Goal: Communication & Community: Answer question/provide support

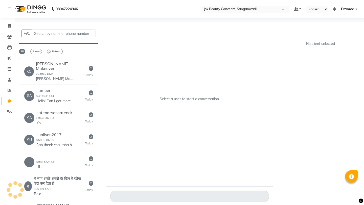
select select "100"
click at [68, 66] on div "[PERSON_NAME] Makeover 9939391824 [PERSON_NAME] Makeover" at bounding box center [60, 71] width 49 height 20
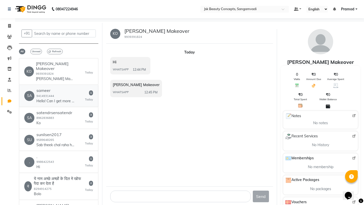
click at [59, 99] on p "Hello! Can I get more info on this?" at bounding box center [55, 101] width 38 height 5
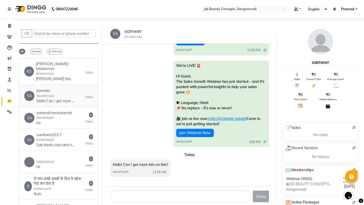
scroll to position [136, 0]
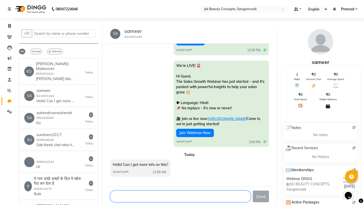
click at [162, 197] on textarea at bounding box center [180, 197] width 140 height 12
type textarea "we are having one more webinar in next week"
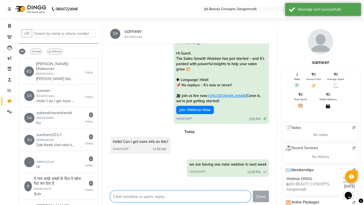
scroll to position [159, 0]
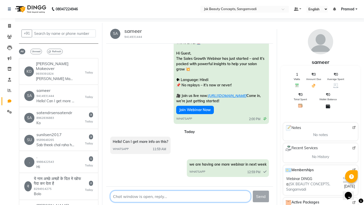
click at [161, 196] on textarea at bounding box center [180, 197] width 140 height 12
paste textarea "[URL][DOMAIN_NAME]"
type textarea "[URL][DOMAIN_NAME] You can enroll form here"
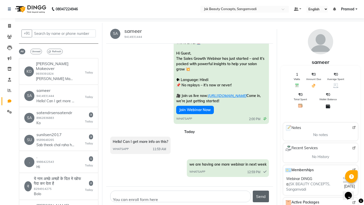
click at [260, 197] on button "Send" at bounding box center [261, 197] width 16 height 12
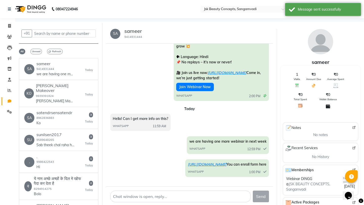
scroll to position [193, 0]
click at [67, 110] on h6 "satendrsensatendr" at bounding box center [54, 112] width 36 height 5
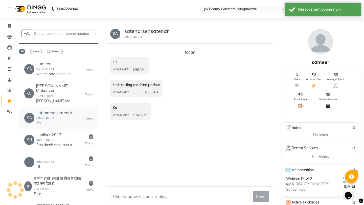
scroll to position [0, 0]
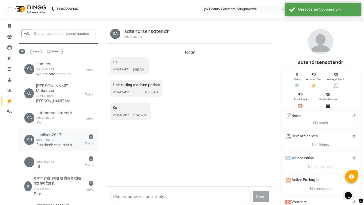
click at [52, 142] on p "Sab theek chal raha hai mam kaisa gaya kuchh samjha hoga" at bounding box center [55, 144] width 38 height 5
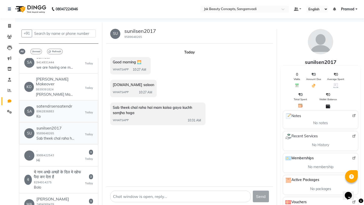
scroll to position [8, 0]
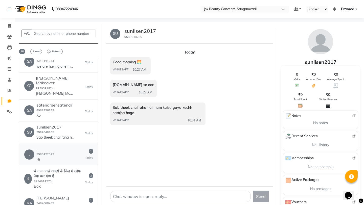
click at [63, 147] on div ". . 9986422543 Hi 1 [DATE]" at bounding box center [58, 154] width 69 height 15
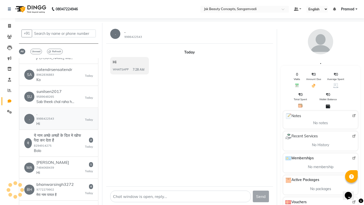
scroll to position [52, 0]
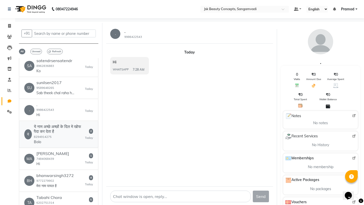
click at [66, 132] on div "ये नाम अच्छे अच्छों के दिल मे खोफ पैदा कर देता है 8294914275 Bolo" at bounding box center [59, 134] width 51 height 20
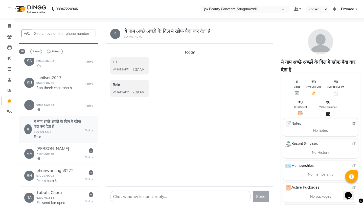
scroll to position [58, 0]
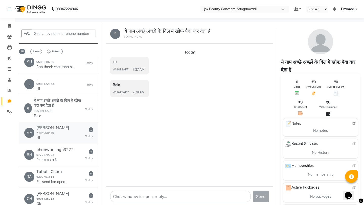
click at [67, 131] on div "MA [PERSON_NAME] 7484068439 Hi 1 [DATE]" at bounding box center [58, 132] width 69 height 15
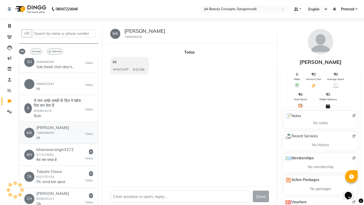
scroll to position [96, 0]
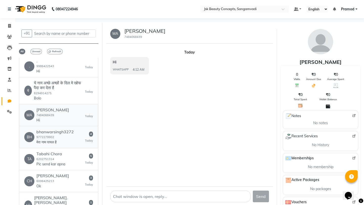
click at [67, 131] on div "bhanwarsingh3272 9772279902 मेरा नाम पायल है" at bounding box center [54, 137] width 37 height 15
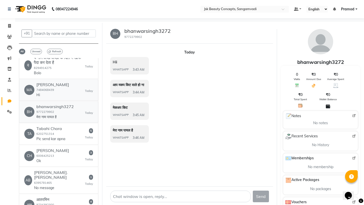
scroll to position [131, 0]
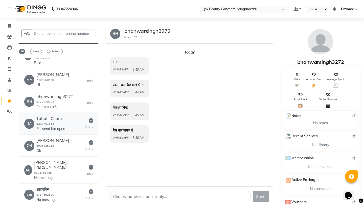
click at [69, 121] on div "[PERSON_NAME] Chora 6202751314 Pic send kar apna 5 [DATE]" at bounding box center [58, 123] width 69 height 15
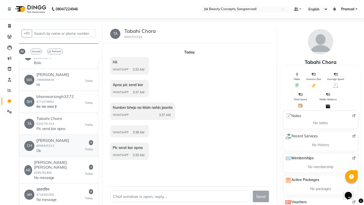
click at [64, 146] on div "CH Chdry Nazuu 6006425213 Ok 3 [DATE]" at bounding box center [58, 145] width 69 height 15
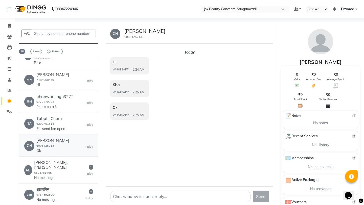
scroll to position [147, 0]
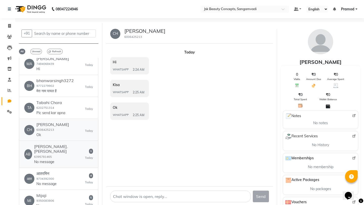
click at [64, 146] on div "AB Abdul.Wahab 6395781465 No message 1 [DATE]" at bounding box center [58, 154] width 69 height 20
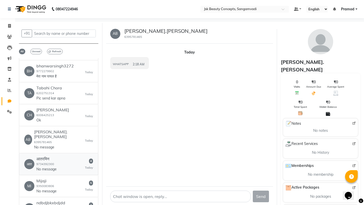
click at [65, 157] on div "आत आतरमिन 9734392300 No message 4 [DATE]" at bounding box center [58, 164] width 69 height 15
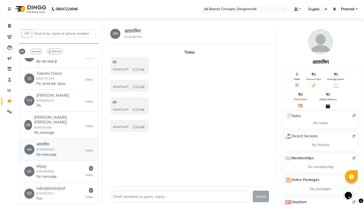
scroll to position [179, 0]
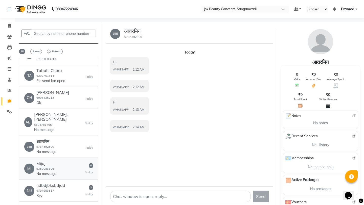
click at [65, 161] on div "MI Mijaji 9350083806 No message 5 [DATE]" at bounding box center [58, 168] width 69 height 15
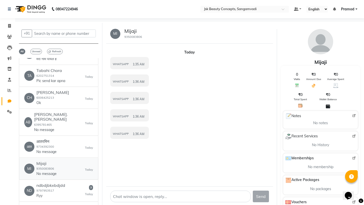
scroll to position [199, 0]
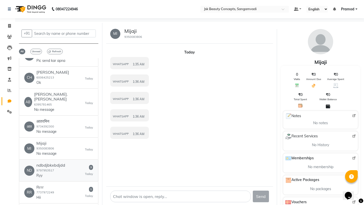
click at [68, 163] on div "ND ndbdjbkxbdjdd 9797953517 Ryy 3 [DATE]" at bounding box center [58, 170] width 69 height 15
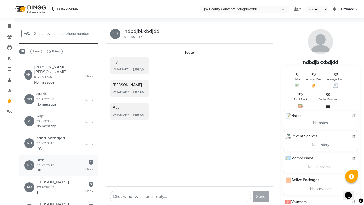
click at [69, 160] on div "RR Rrrr 7737972249 Hii 1 [DATE]" at bounding box center [58, 165] width 69 height 15
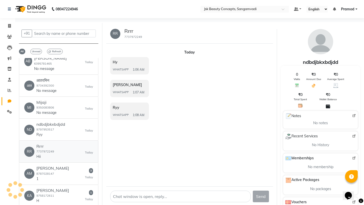
scroll to position [242, 0]
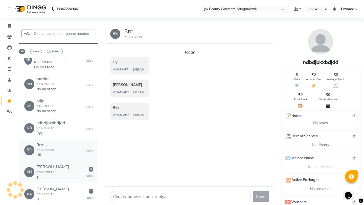
click at [69, 164] on div "AM [PERSON_NAME] 8787028147 1 3 [DATE]" at bounding box center [58, 171] width 69 height 15
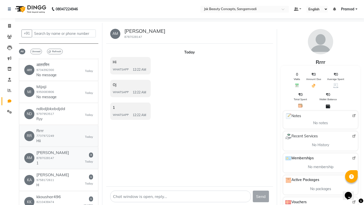
scroll to position [264, 0]
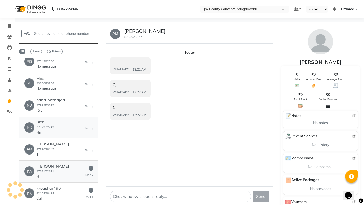
click at [69, 164] on div "KA [PERSON_NAME] 9758172611 H 1 [DATE]" at bounding box center [58, 171] width 69 height 15
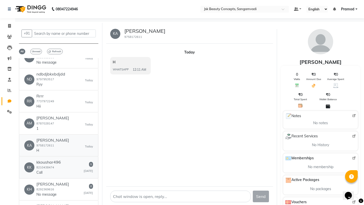
click at [69, 160] on div "KK kkoushar496 [PHONE_NUMBER] Call 1 [DATE]" at bounding box center [58, 167] width 69 height 15
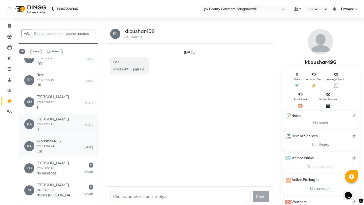
scroll to position [312, 0]
click at [69, 160] on div "KH [PERSON_NAME] 8292369616 No message 2 [DATE]" at bounding box center [58, 167] width 69 height 15
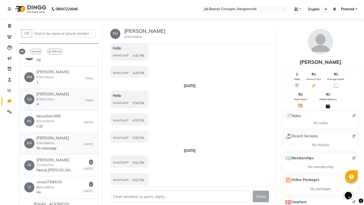
scroll to position [337, 0]
click at [69, 160] on div "NI [PERSON_NAME] 7070267003 Neeraj [PERSON_NAME] parlour 2 [DATE]" at bounding box center [58, 164] width 69 height 15
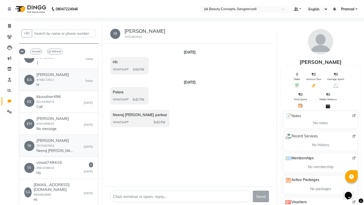
scroll to position [361, 0]
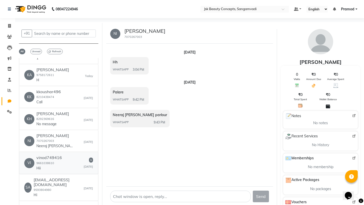
click at [74, 155] on div "VI vinod749416 9661038610 Hii 1 [DATE]" at bounding box center [58, 162] width 69 height 15
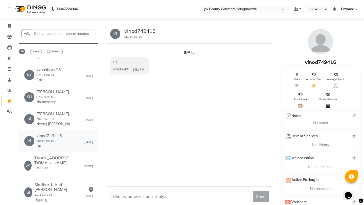
scroll to position [387, 0]
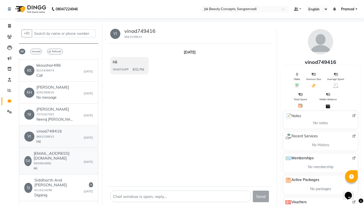
click at [71, 166] on p "Hi" at bounding box center [53, 168] width 38 height 5
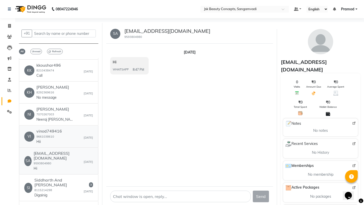
scroll to position [407, 0]
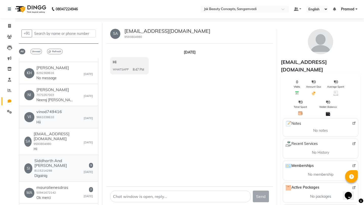
click at [72, 173] on p "Digainig" at bounding box center [53, 175] width 38 height 5
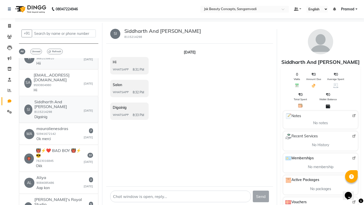
scroll to position [471, 0]
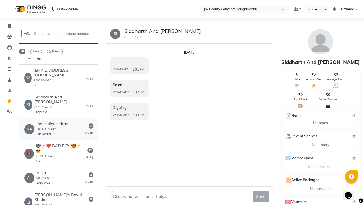
click at [71, 118] on link "MA mauralienesdras 50941672142 Ok merci 7 [DATE]" at bounding box center [58, 129] width 79 height 22
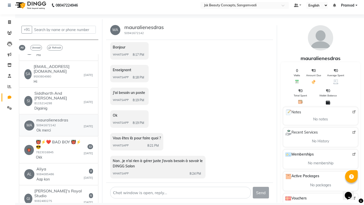
scroll to position [14, 0]
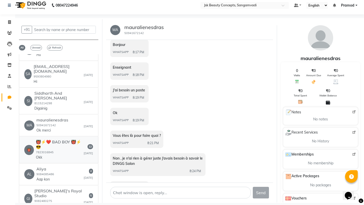
click at [65, 140] on div "👹⚡❤️ BAD BOY 👹⚡😎 7823016845 Okk" at bounding box center [60, 150] width 48 height 20
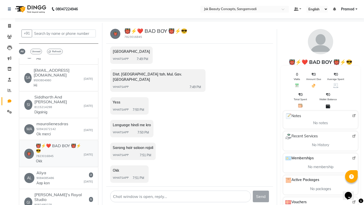
scroll to position [148, 0]
click at [79, 171] on div "AL Aliya 9084085486 Aap kon 2 [DATE]" at bounding box center [58, 178] width 69 height 15
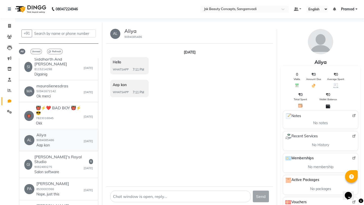
scroll to position [525, 0]
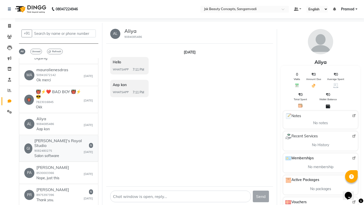
click at [75, 138] on h6 "[PERSON_NAME]'s Royal Studio" at bounding box center [58, 143] width 49 height 10
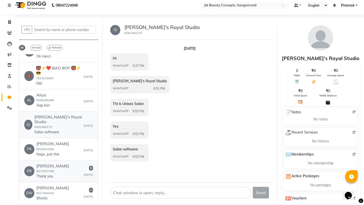
scroll to position [549, 0]
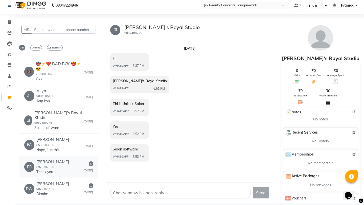
click at [69, 159] on div "PR [PERSON_NAME] 8975397396 Thank you. 5 [DATE]" at bounding box center [58, 166] width 69 height 15
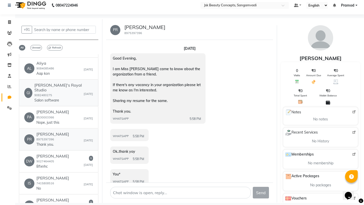
scroll to position [583, 0]
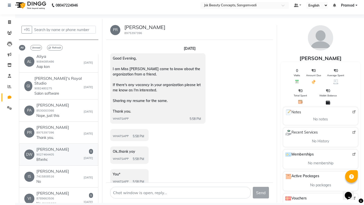
click at [72, 147] on div "DW DWARlKA Prasad 9027464405 Bfxnhc 1 [DATE]" at bounding box center [58, 154] width 69 height 15
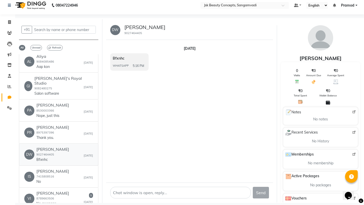
scroll to position [616, 0]
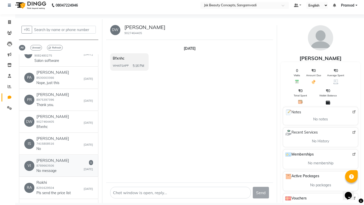
click at [71, 158] on div "VI [PERSON_NAME] 8789663506 No message 1 [DATE]" at bounding box center [58, 165] width 69 height 15
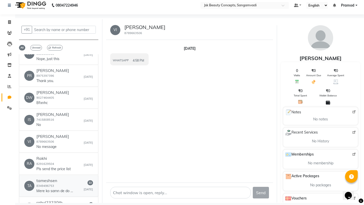
click at [75, 178] on div "TA tameshsen 8349496753 Mere ko samn de do na 22 [DATE]" at bounding box center [58, 185] width 69 height 15
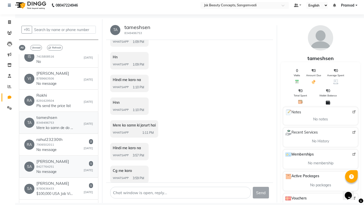
scroll to position [708, 0]
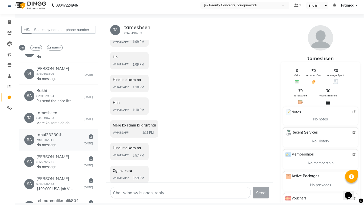
click at [55, 132] on div "rahul23230th 7906502011 No message" at bounding box center [49, 139] width 26 height 15
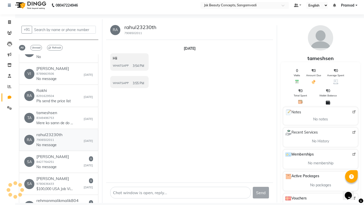
scroll to position [0, 0]
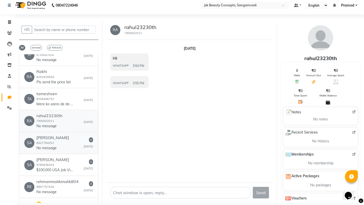
click at [55, 135] on h6 "[PERSON_NAME]" at bounding box center [52, 137] width 33 height 5
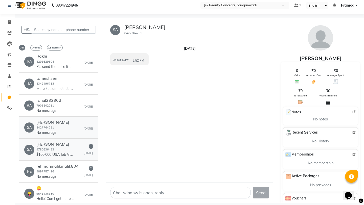
scroll to position [743, 0]
click at [59, 141] on div "[PERSON_NAME] 9780636433 $100,000 USA Job Visa Sponsorship Opportunities - Appl…" at bounding box center [55, 148] width 38 height 15
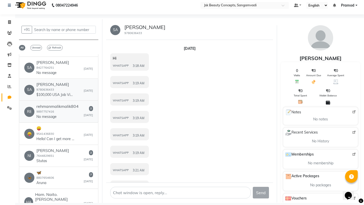
scroll to position [803, 0]
click at [70, 114] on p "No message" at bounding box center [55, 116] width 38 height 5
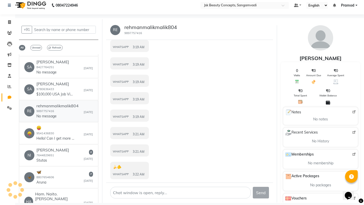
scroll to position [0, 0]
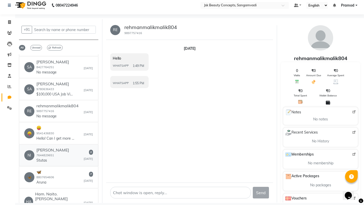
click at [76, 148] on div "NI [PERSON_NAME] 7644829651 Stutas 2 [DATE]" at bounding box center [58, 155] width 69 height 15
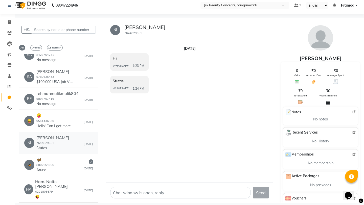
scroll to position [817, 0]
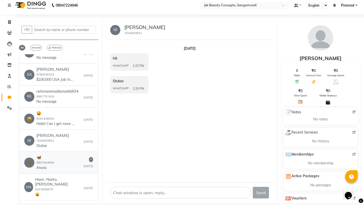
click at [72, 155] on div "🦋 🦋 8807654606 Aruna 7 [DATE]" at bounding box center [58, 162] width 69 height 15
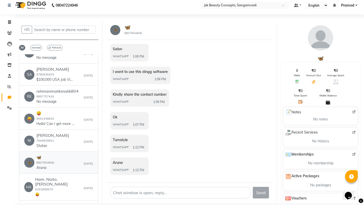
scroll to position [0, 0]
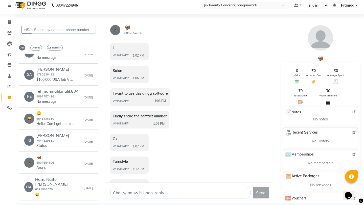
click at [250, 26] on div "🦋 🦋 8807654606" at bounding box center [189, 30] width 167 height 20
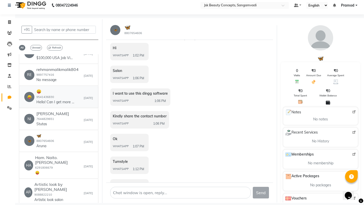
scroll to position [842, 0]
